Goal: Obtain resource: Download file/media

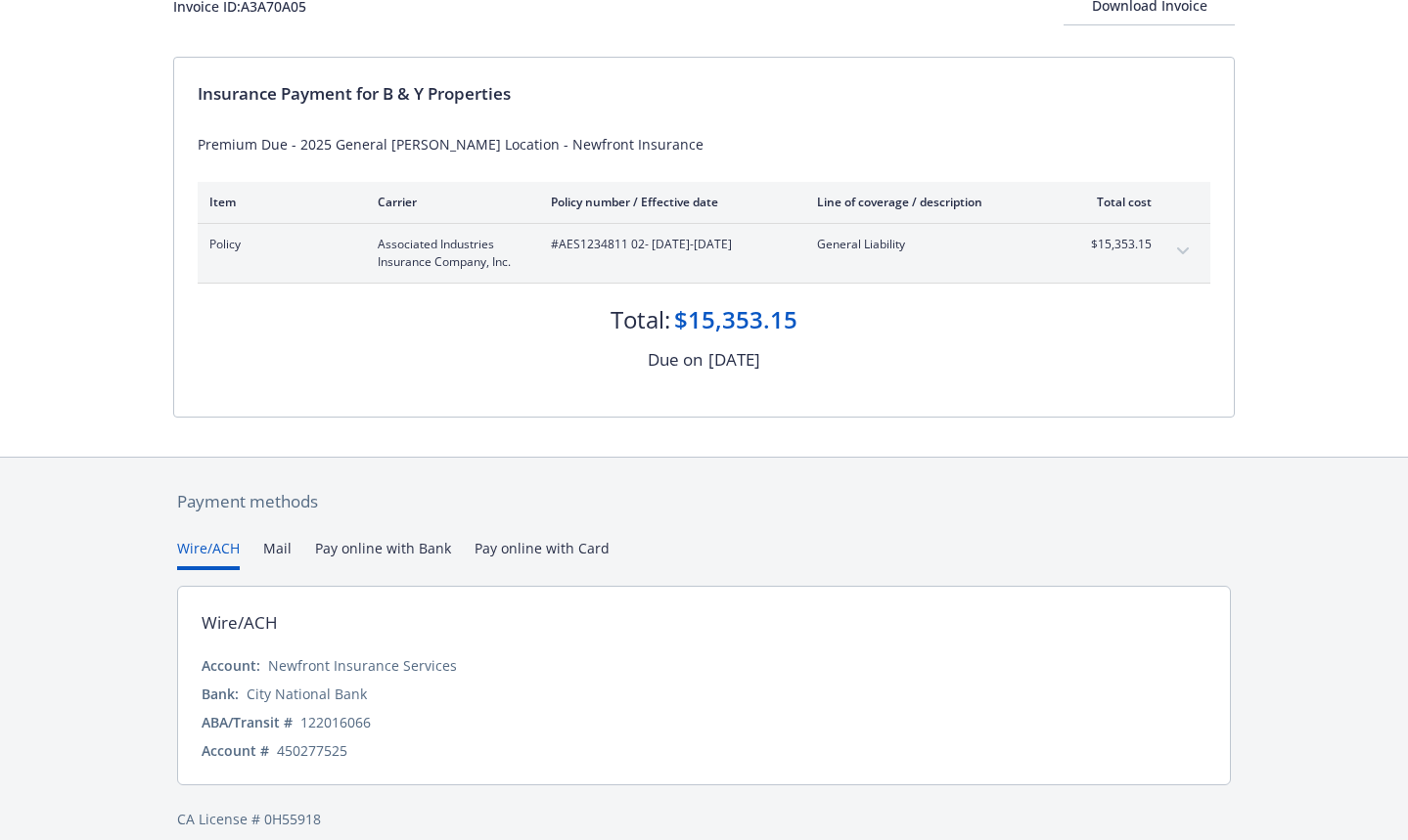
scroll to position [168, 0]
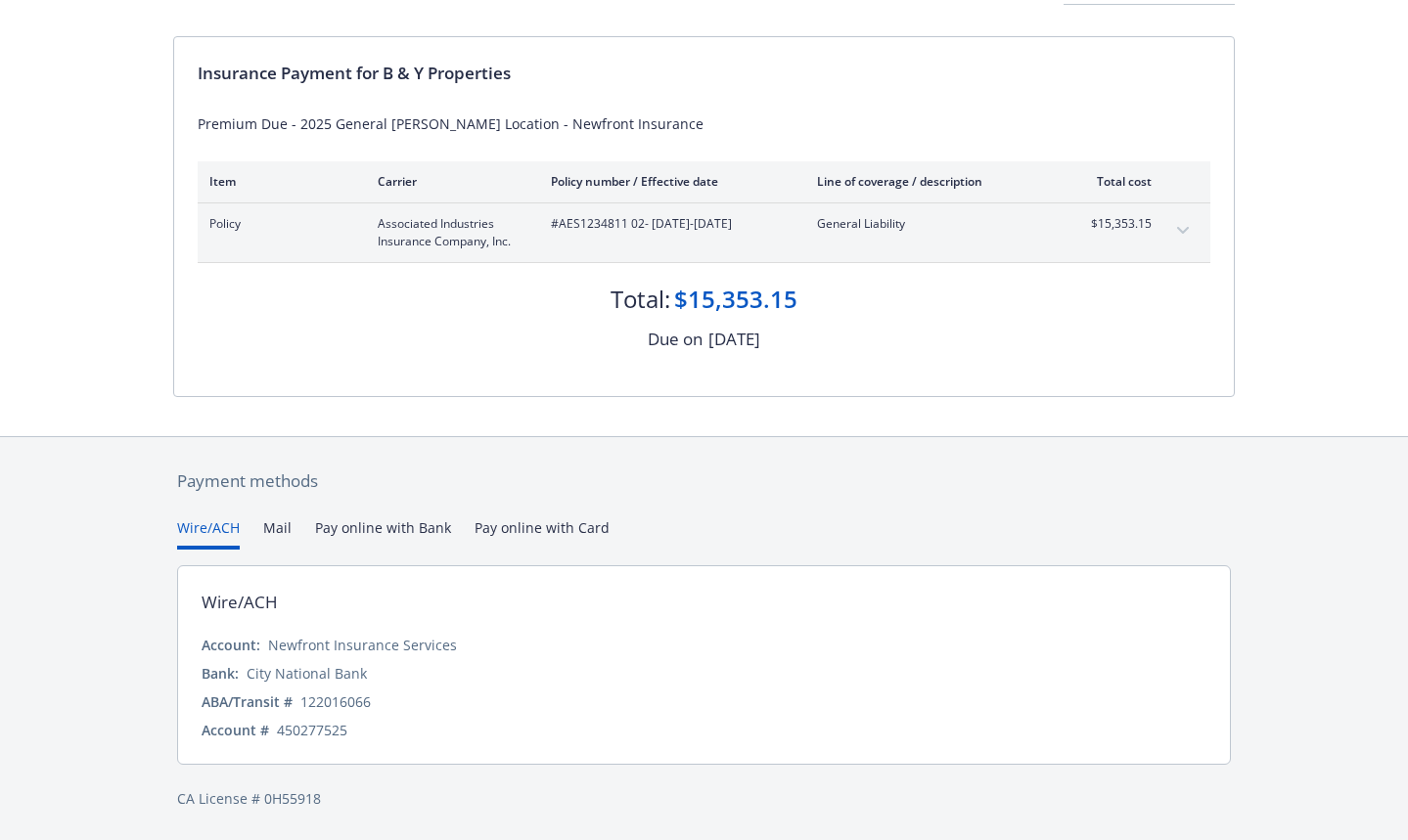
click at [103, 254] on div "Invoice ID: A3A70A05 Download Invoice Insurance Payment for B & Y Properties Pr…" at bounding box center [704, 170] width 1408 height 533
